Goal: Information Seeking & Learning: Learn about a topic

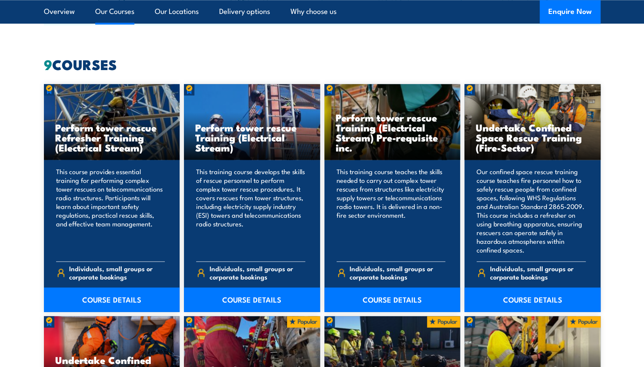
scroll to position [664, 0]
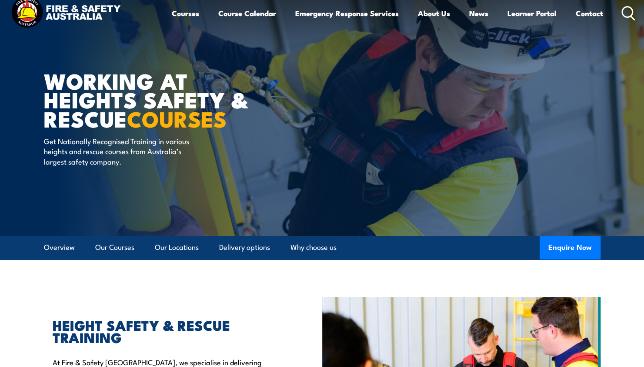
scroll to position [0, 0]
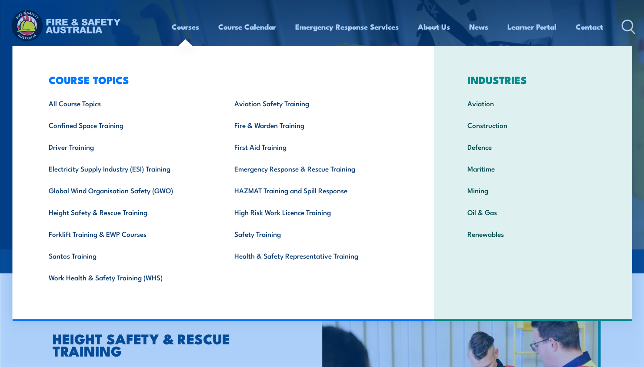
click at [178, 26] on link "Courses" at bounding box center [185, 26] width 27 height 23
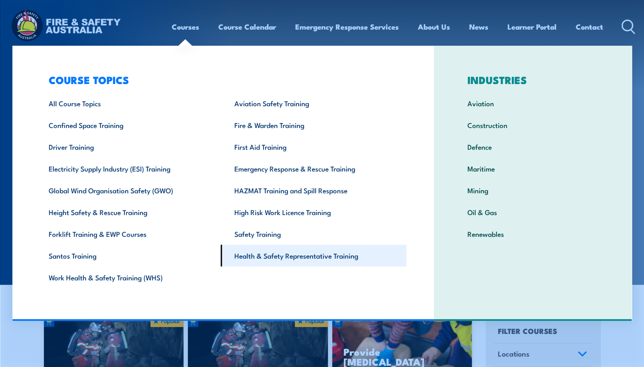
click at [300, 257] on link "Health & Safety Representative Training" at bounding box center [314, 255] width 186 height 22
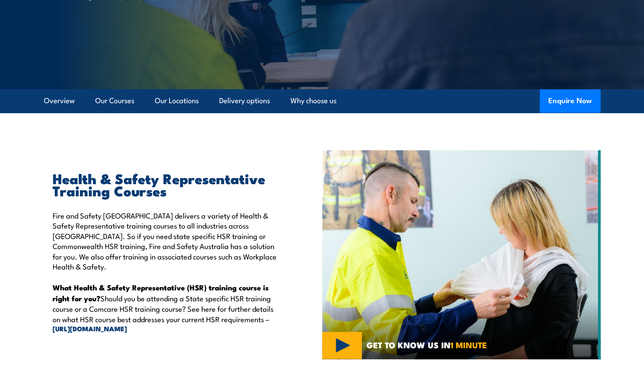
scroll to position [160, 0]
